Goal: Find specific page/section: Find specific page/section

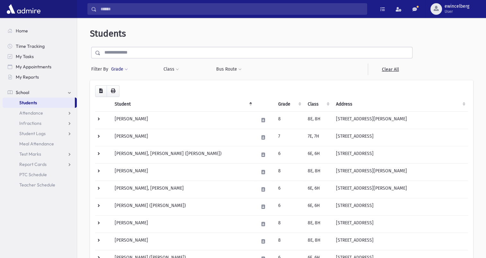
click at [119, 72] on button "Grade" at bounding box center [119, 70] width 17 height 12
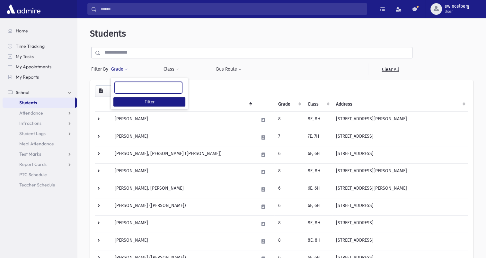
click at [133, 86] on ul at bounding box center [148, 87] width 67 height 10
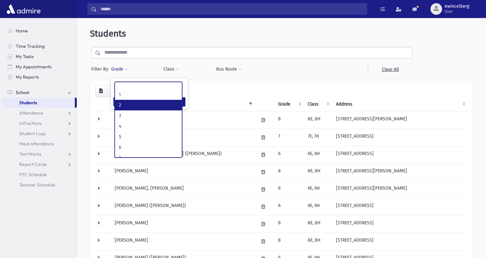
scroll to position [41, 0]
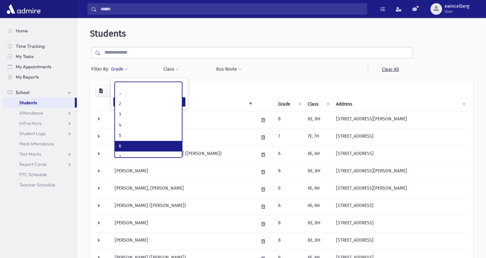
select select "*"
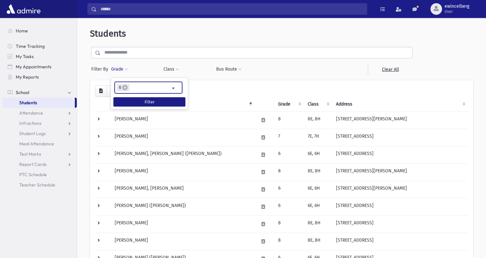
scroll to position [51, 0]
click at [150, 101] on button "Filter" at bounding box center [149, 101] width 72 height 9
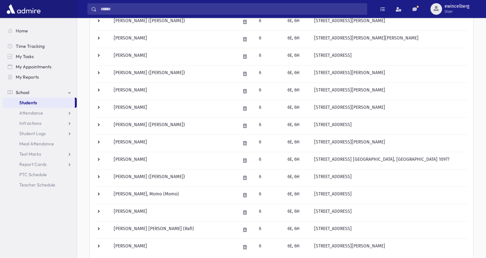
scroll to position [290, 0]
click at [150, 101] on td "Peikes, Yehuda" at bounding box center [173, 108] width 127 height 17
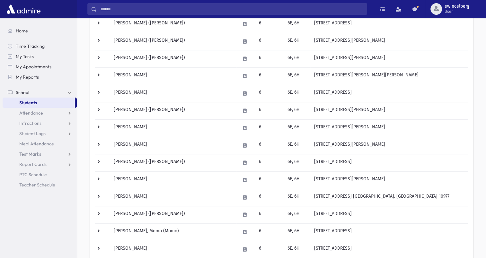
scroll to position [251, 0]
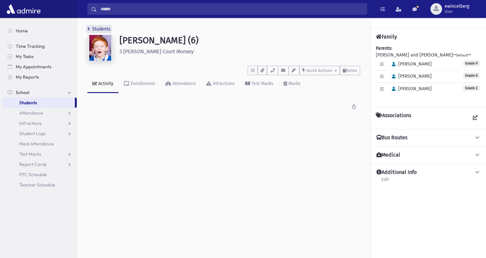
click at [95, 30] on link "Students" at bounding box center [98, 28] width 23 height 5
click at [89, 30] on icon "breadcrumb" at bounding box center [88, 29] width 2 height 5
click at [95, 28] on link "Students" at bounding box center [98, 28] width 23 height 5
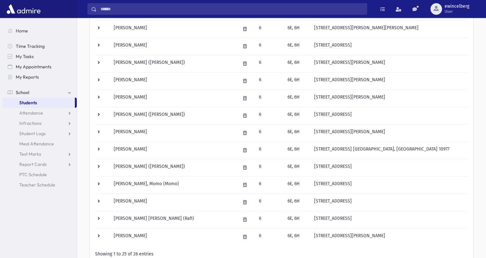
scroll to position [355, 0]
